Goal: Task Accomplishment & Management: Manage account settings

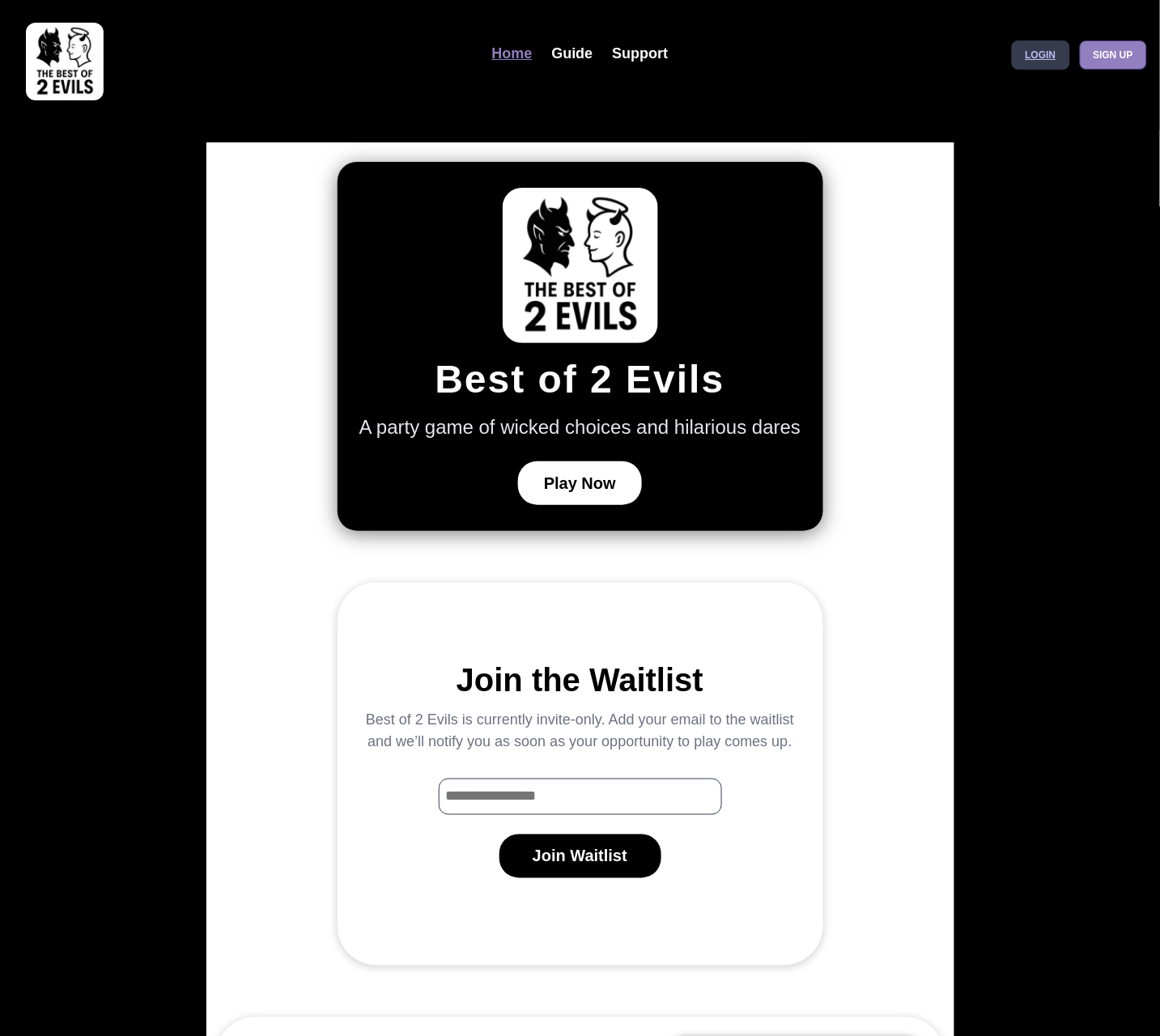
click at [1032, 62] on link "Login" at bounding box center [1041, 55] width 58 height 29
click at [1043, 62] on link "Login" at bounding box center [1041, 55] width 58 height 29
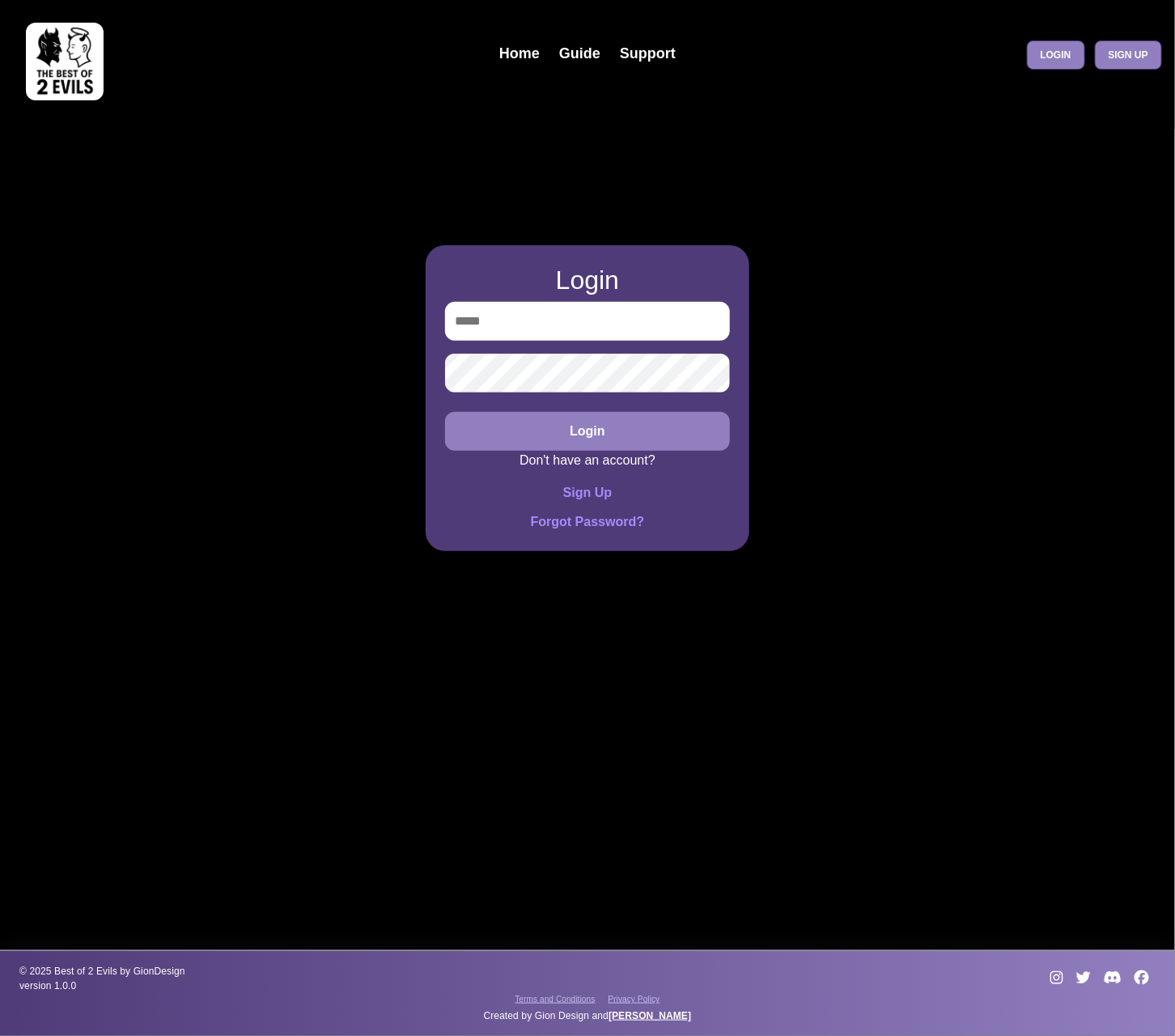
click at [92, 73] on img at bounding box center [65, 62] width 78 height 78
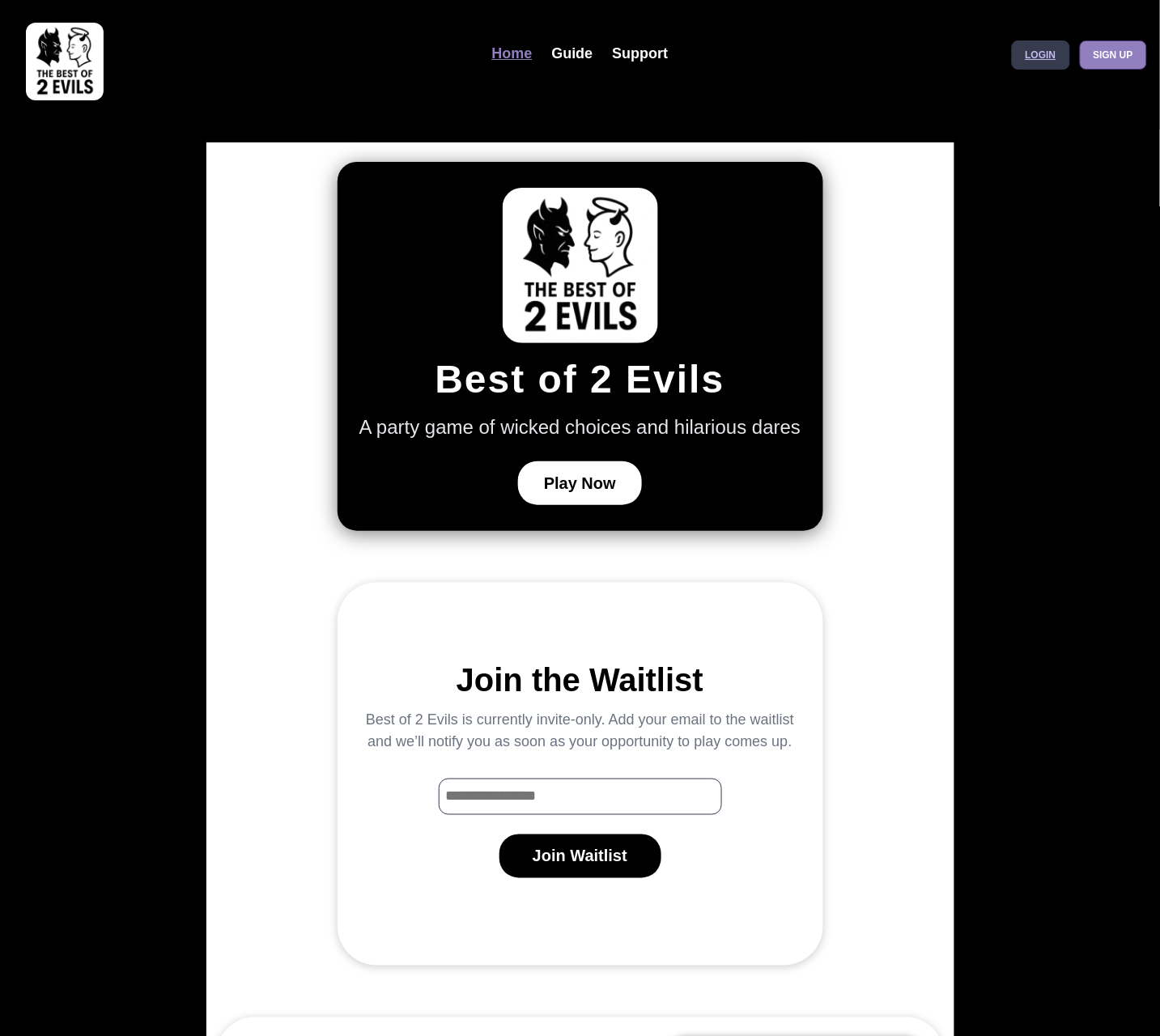
click at [1034, 50] on link "Login" at bounding box center [1041, 55] width 58 height 29
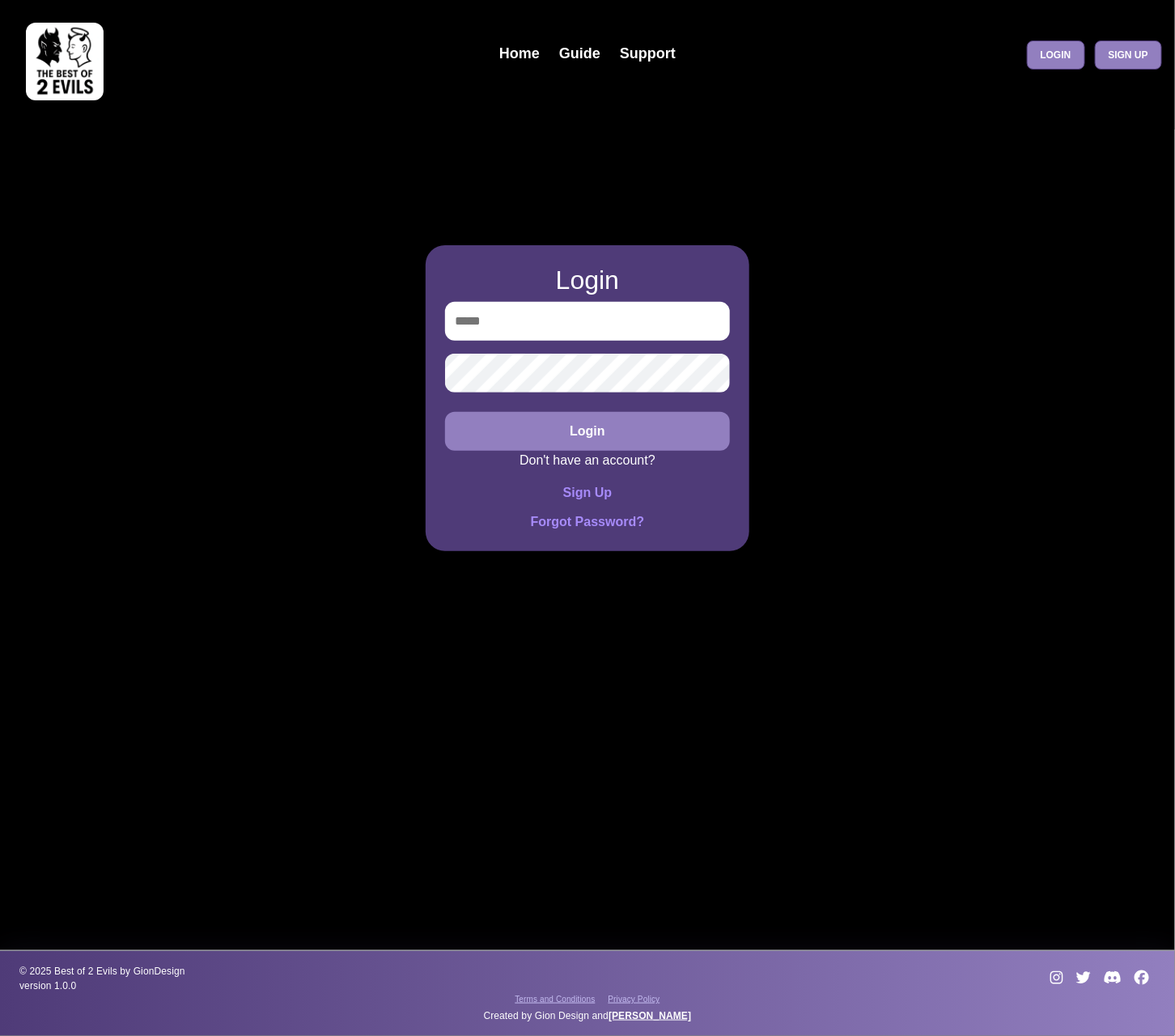
click at [557, 327] on input "email" at bounding box center [587, 321] width 285 height 39
type input "**********"
click at [445, 412] on button "Login" at bounding box center [587, 431] width 285 height 39
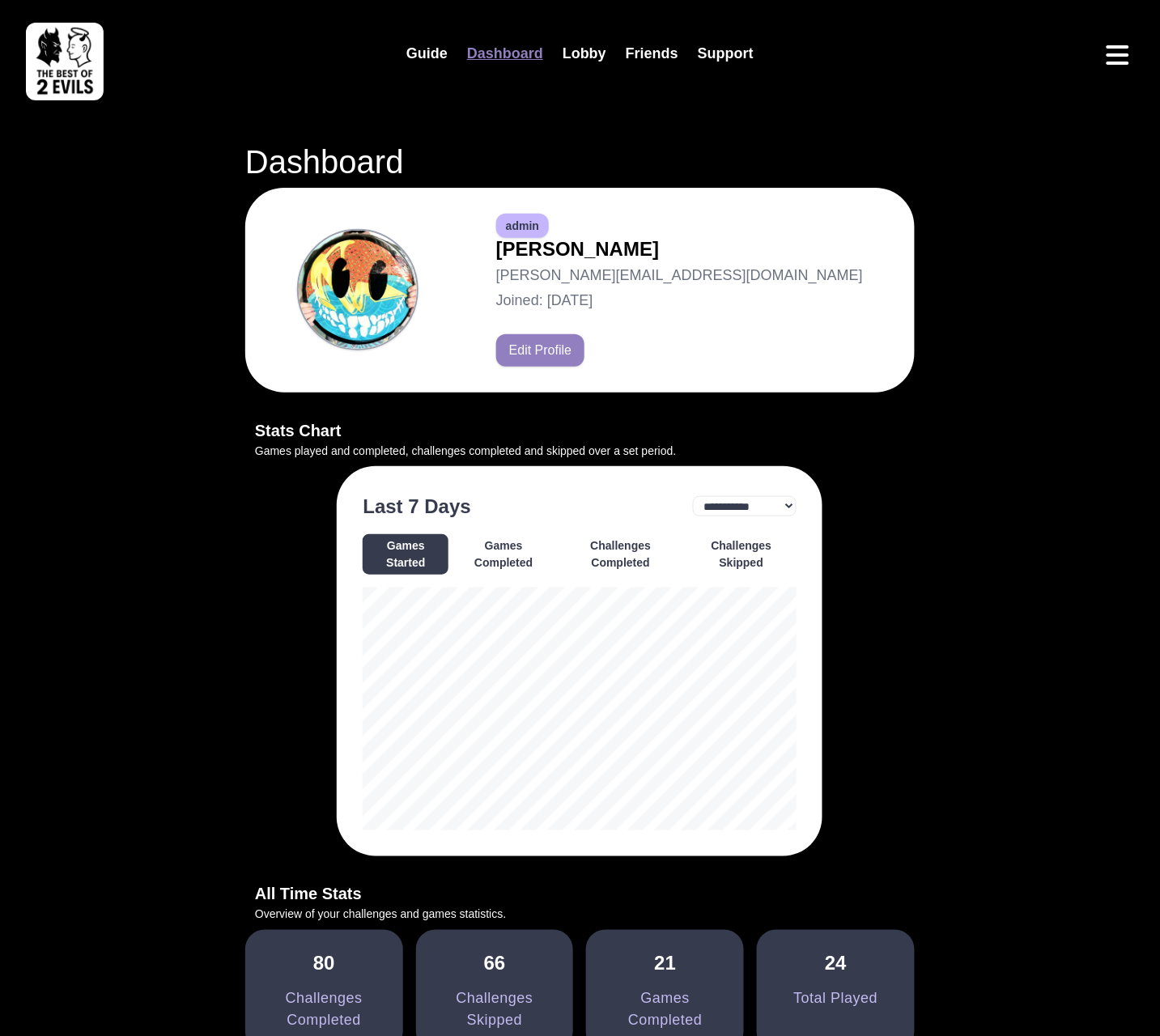
click at [83, 74] on img at bounding box center [65, 62] width 78 height 78
